Goal: Information Seeking & Learning: Find specific fact

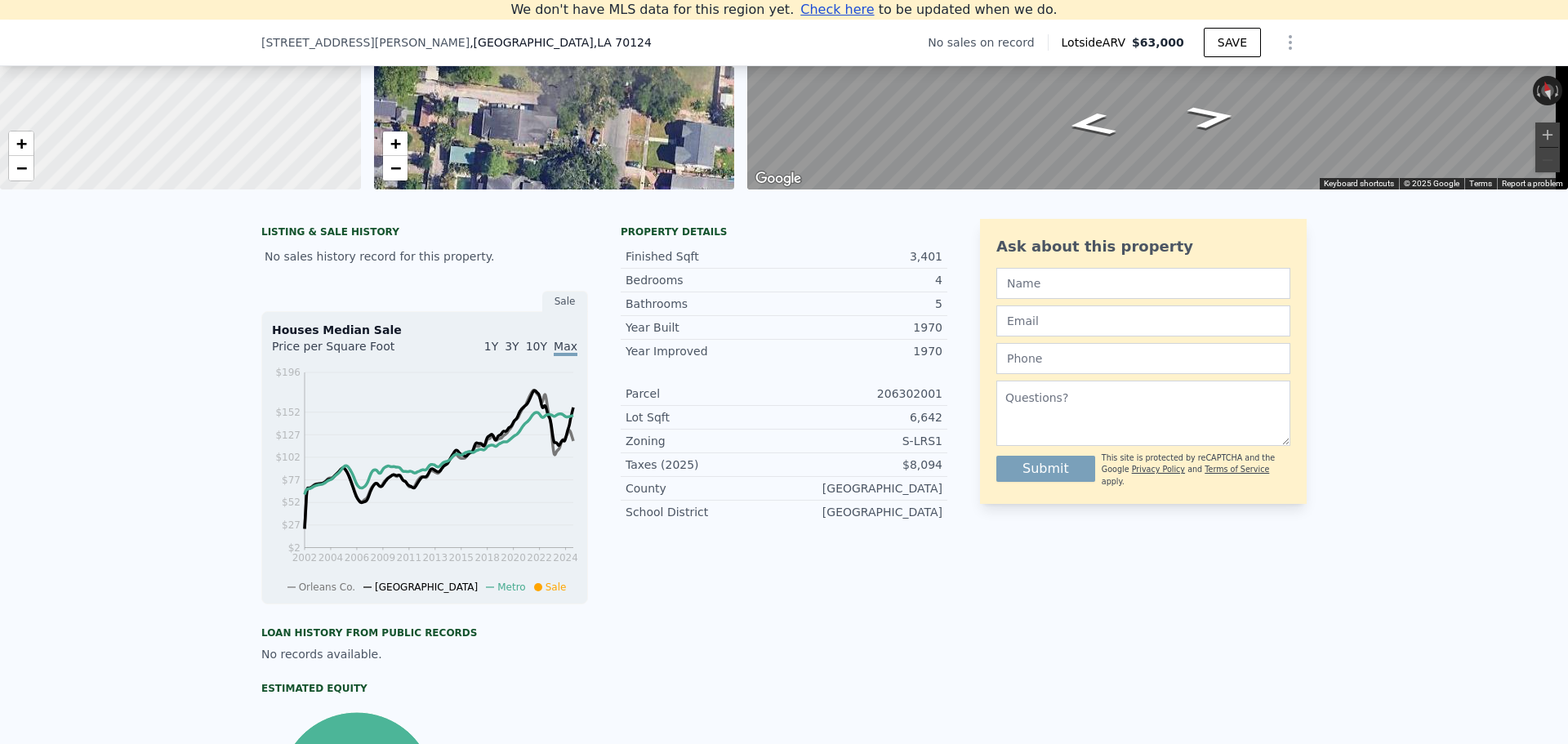
scroll to position [153, 0]
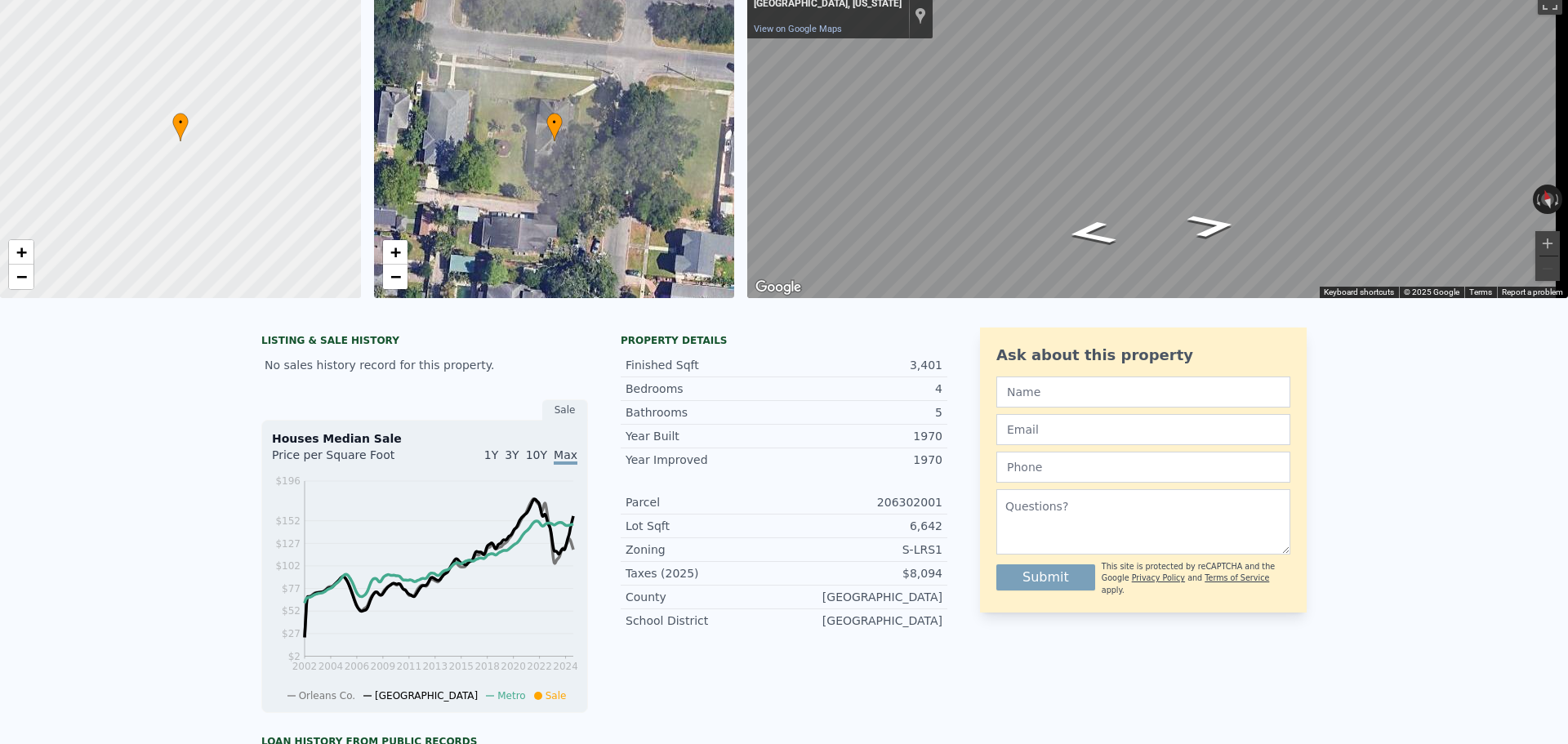
drag, startPoint x: 201, startPoint y: 144, endPoint x: 206, endPoint y: 65, distance: 79.2
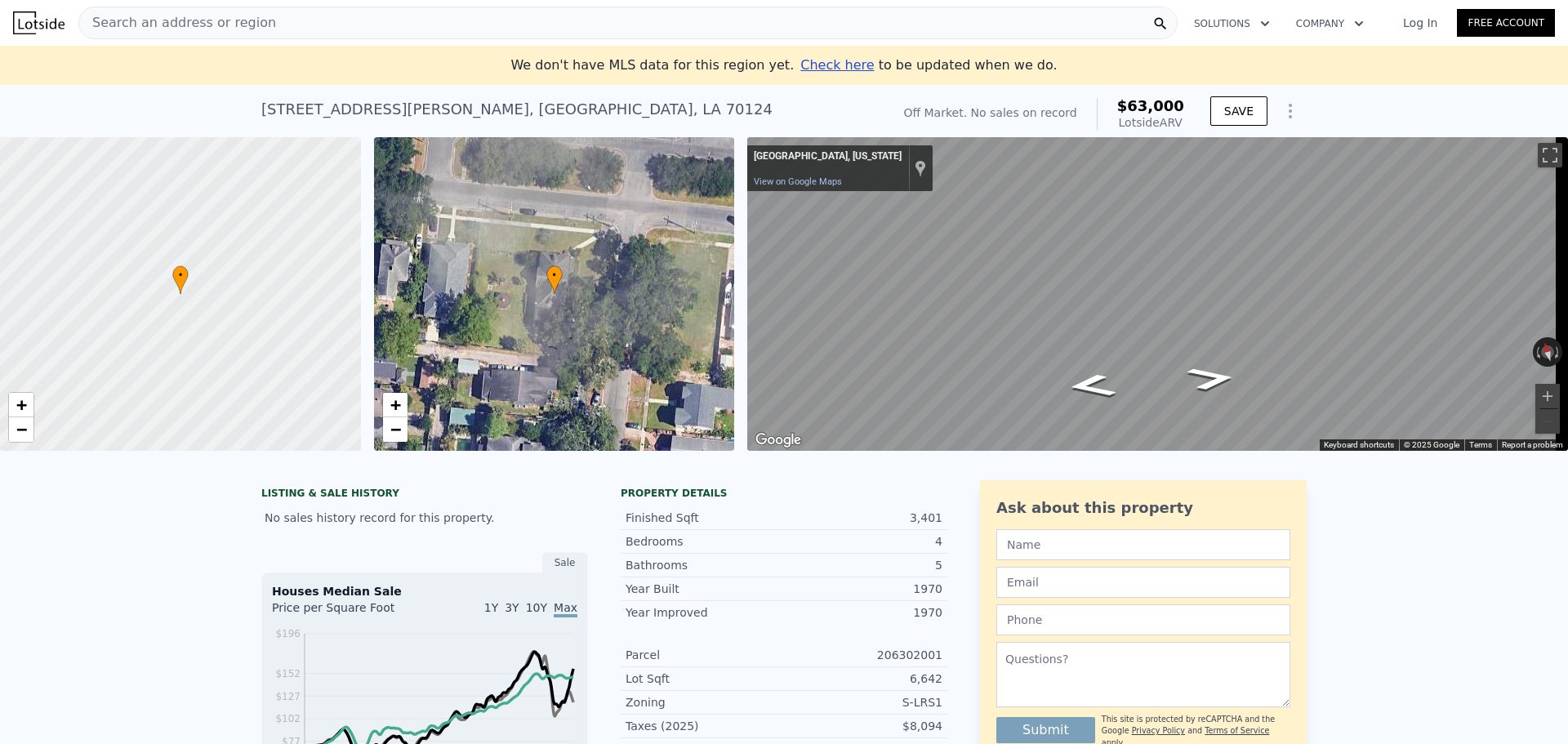
click at [368, 18] on div "Search an address or region" at bounding box center [628, 23] width 1099 height 33
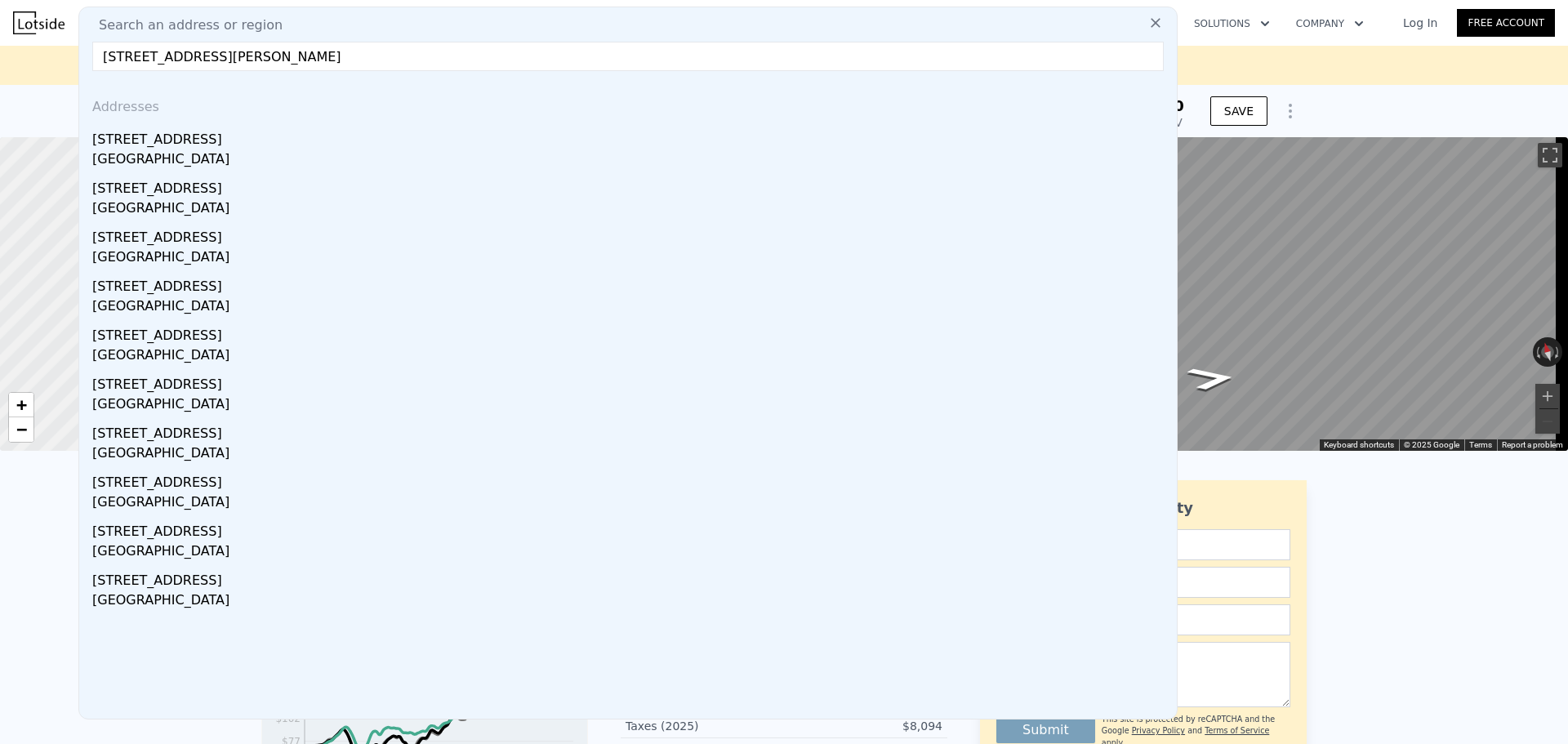
type input "[STREET_ADDRESS][PERSON_NAME]"
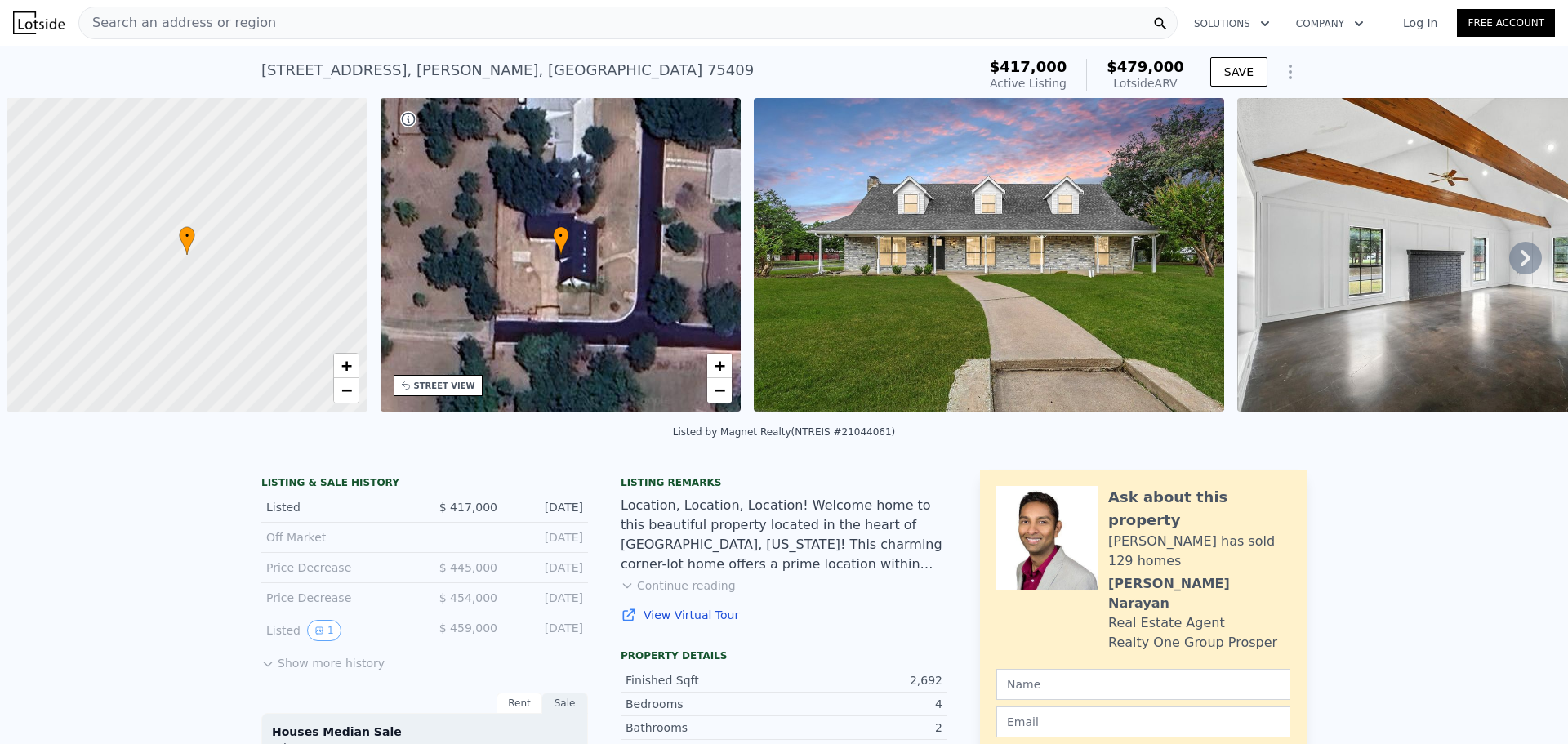
scroll to position [0, 7]
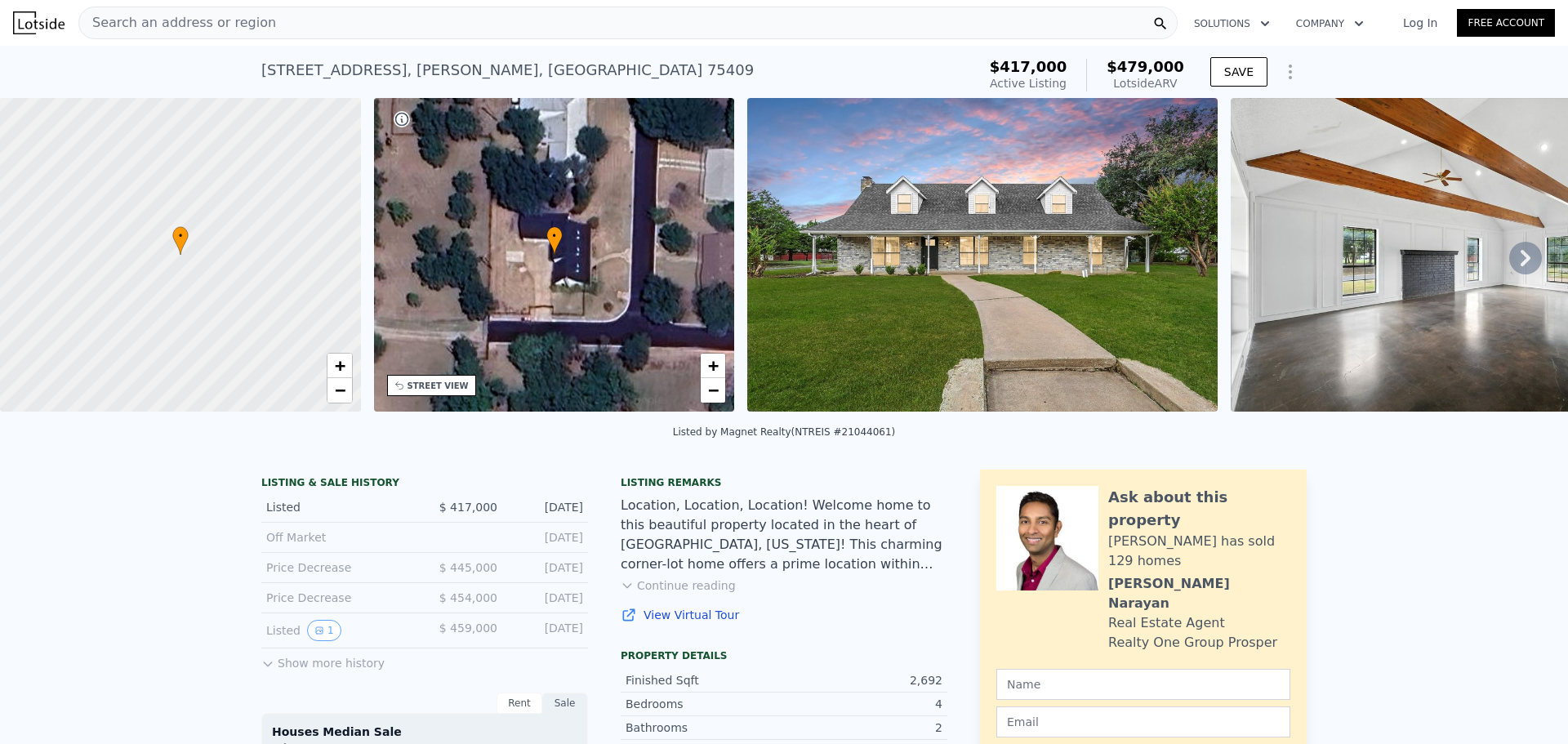
click at [491, 21] on div "Search an address or region" at bounding box center [628, 23] width 1099 height 33
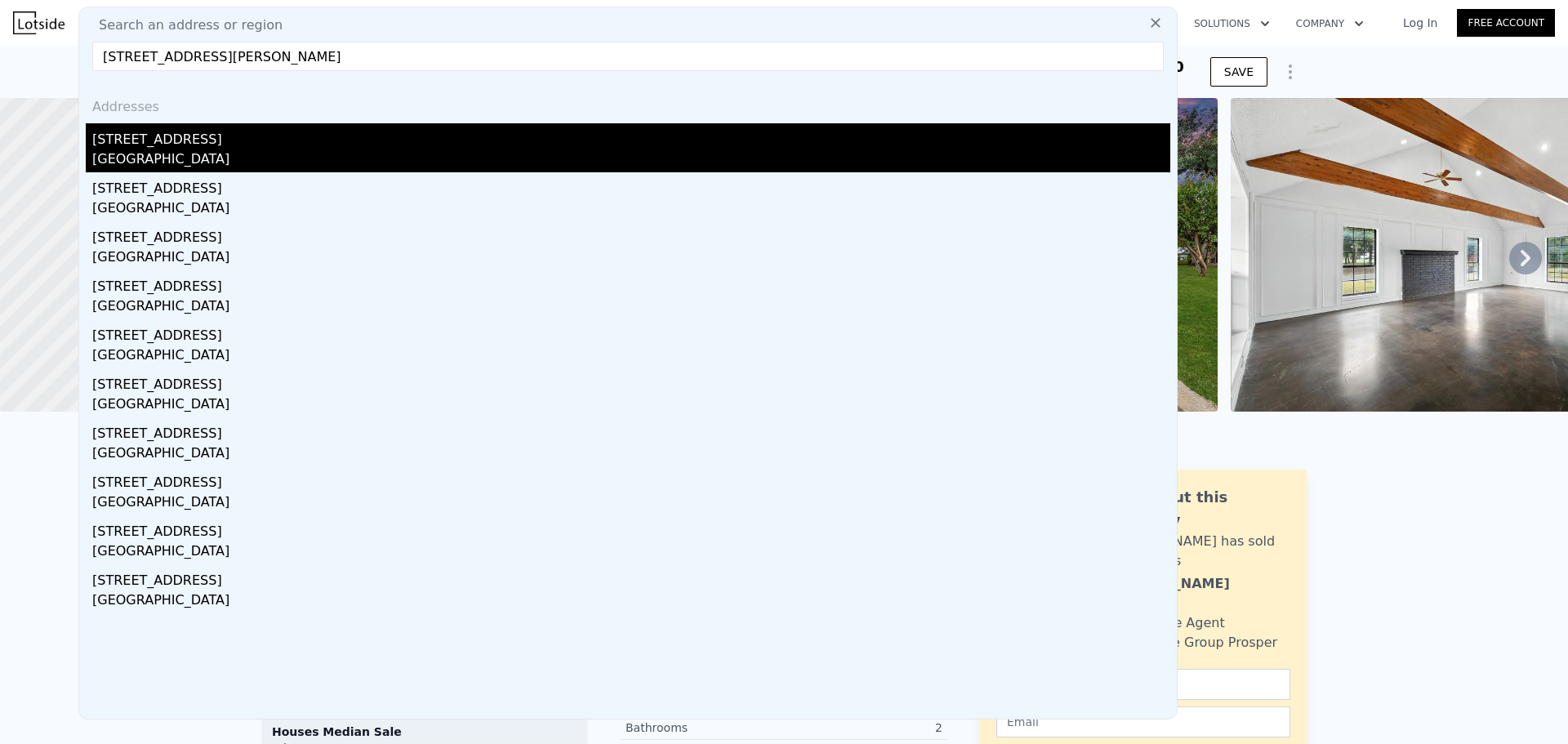
type input "523 N Oakley Dr, Columbus, GA 31906"
click at [312, 152] on div "Columbus, GA 31906" at bounding box center [631, 160] width 1078 height 23
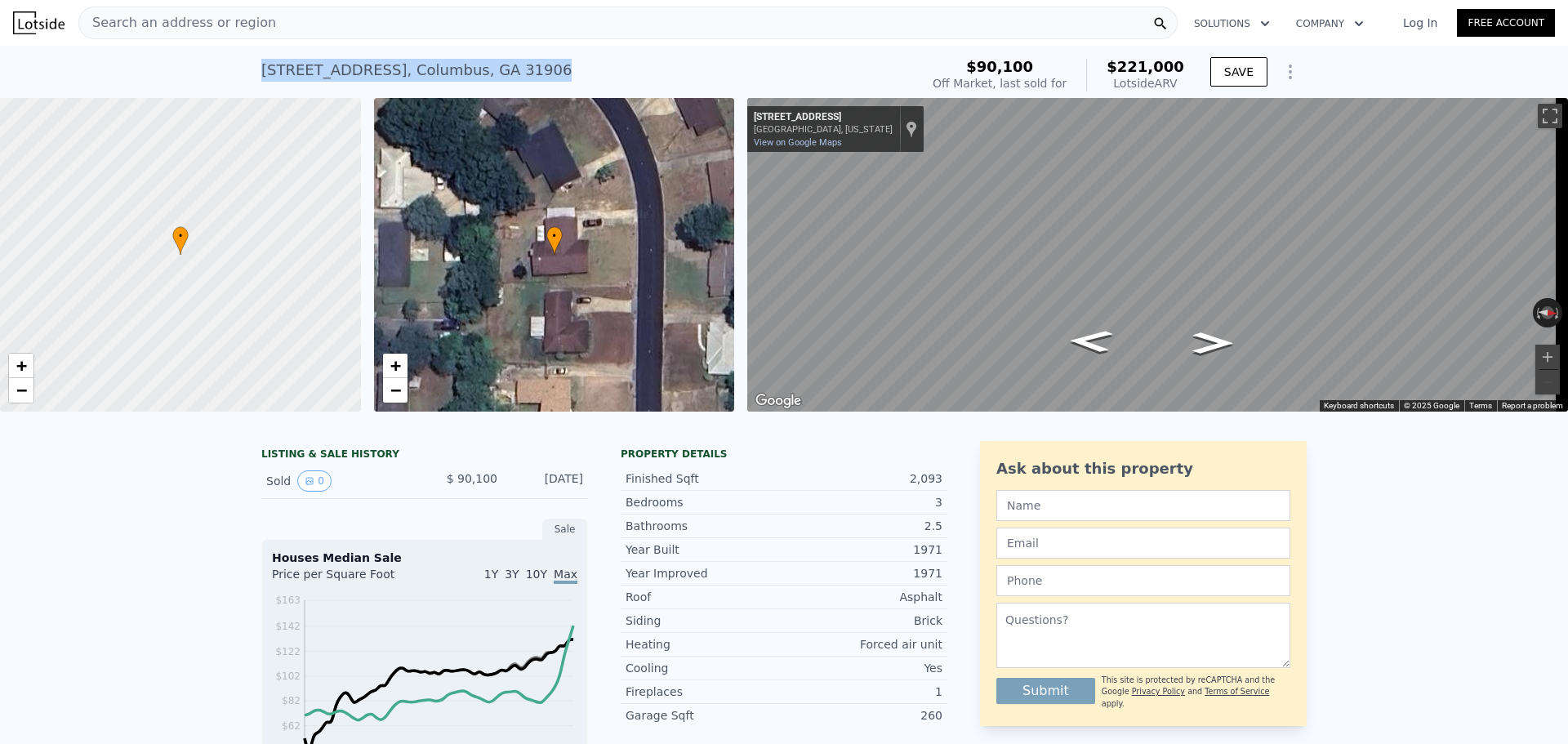
drag, startPoint x: 252, startPoint y: 70, endPoint x: 519, endPoint y: 68, distance: 267.0
click at [519, 68] on div "523 N Oakley Dr , Columbus , GA 31906 Sold Apr 2015 for $90,100 (~ARV $221k ) $…" at bounding box center [784, 72] width 1568 height 52
copy div "523 N Oakley Dr , Columbus , GA 31906"
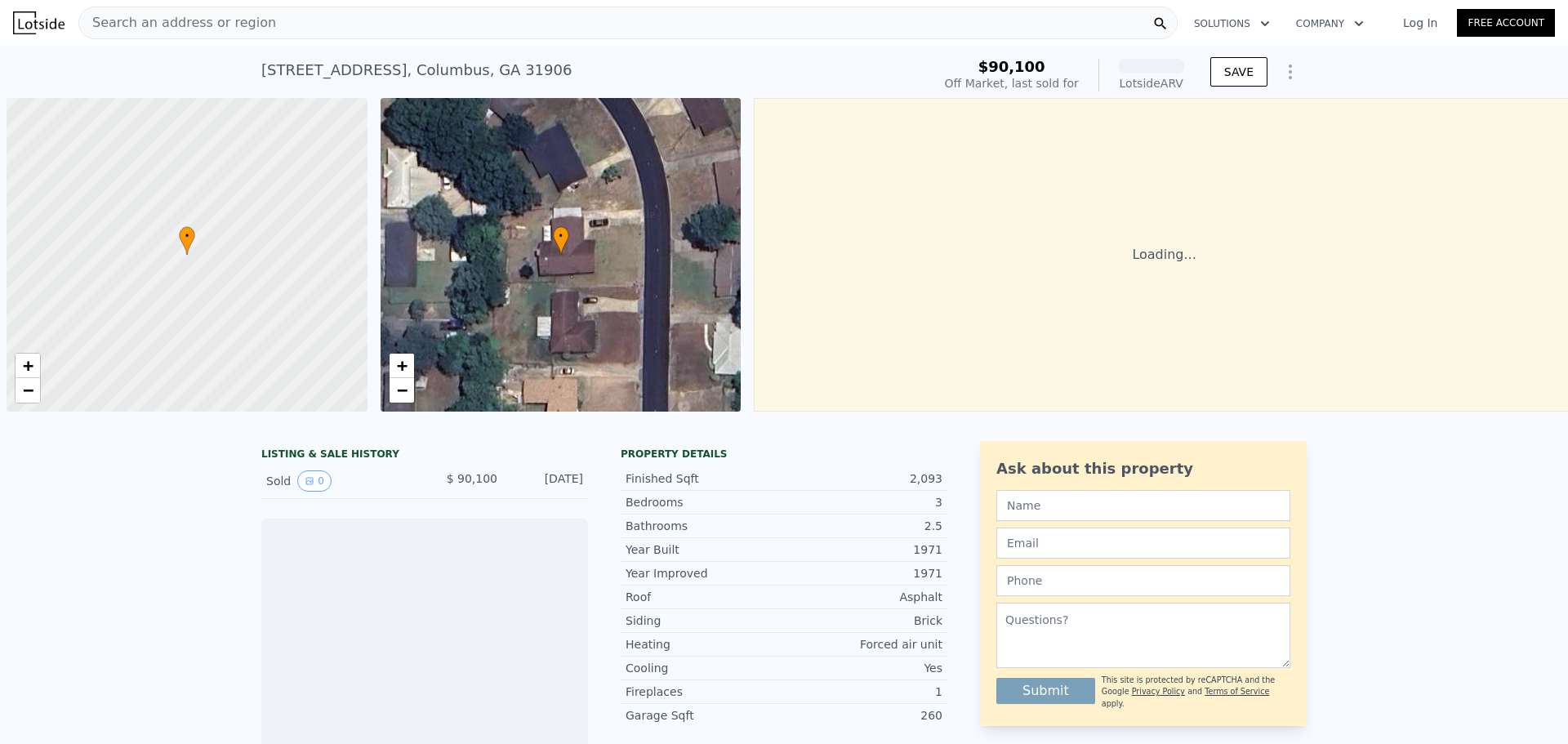
scroll to position [0, 7]
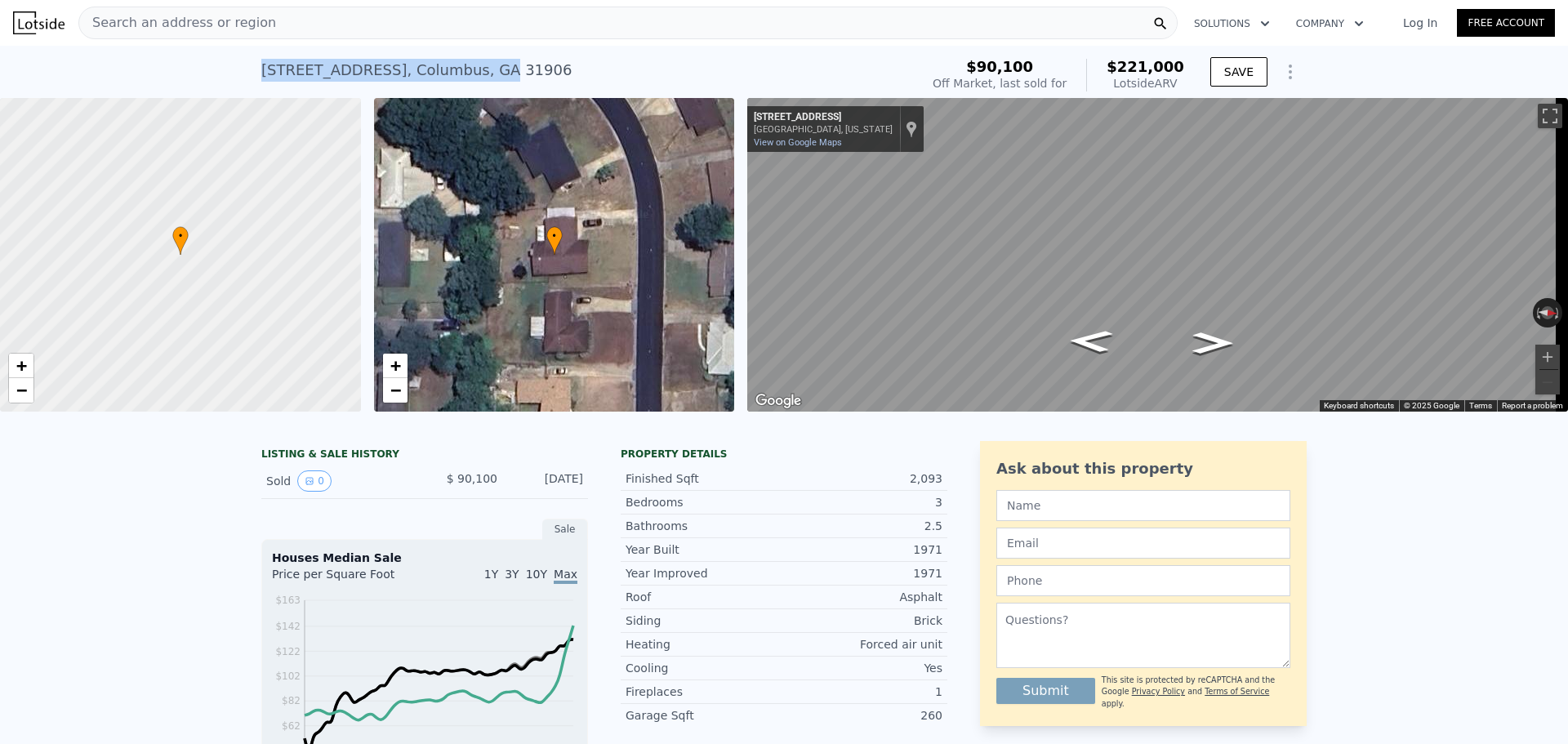
drag, startPoint x: 266, startPoint y: 71, endPoint x: 466, endPoint y: 82, distance: 200.3
click at [466, 82] on div "523 N Oakley Dr , Columbus , GA 31906 Sold Apr 2015 for $90,100 (~ARV $221k )" at bounding box center [587, 75] width 652 height 45
copy div "523 N Oakley Dr , Columbus , GA"
